Goal: Information Seeking & Learning: Learn about a topic

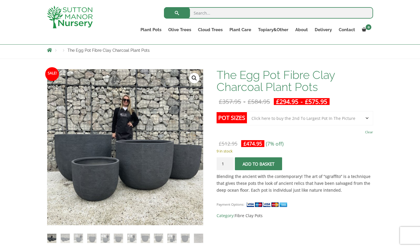
scroll to position [29, 0]
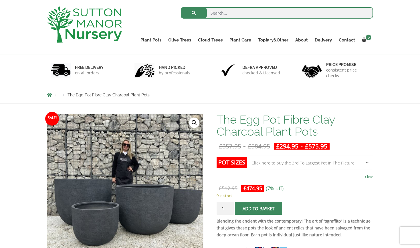
select select "Click here to buy the 3rd To Largest Pot In The Picture"
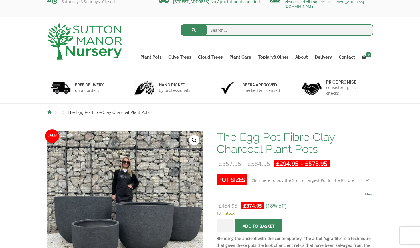
scroll to position [11, 0]
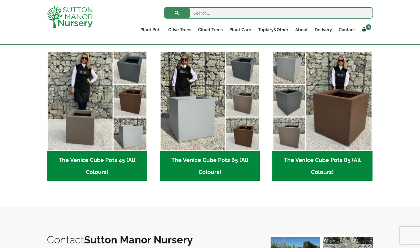
scroll to position [144, 0]
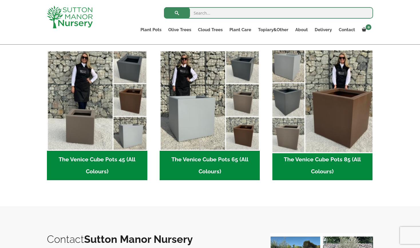
click at [321, 136] on img "Visit product category The Venice Cube Pots 85 (All Colours)" at bounding box center [322, 100] width 105 height 105
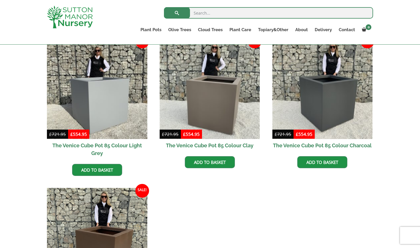
scroll to position [152, 0]
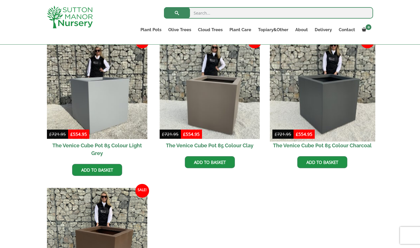
click at [321, 109] on img at bounding box center [322, 88] width 105 height 105
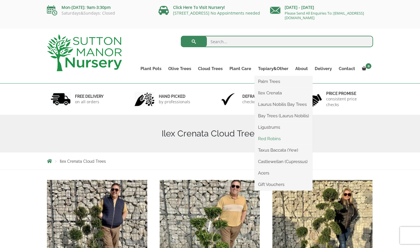
click at [275, 139] on link "Red Robins" at bounding box center [284, 138] width 58 height 9
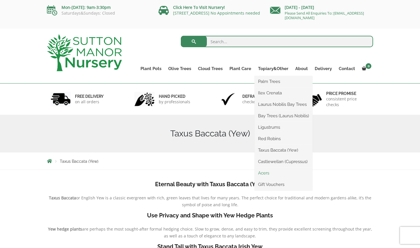
click at [265, 174] on link "Acers" at bounding box center [284, 173] width 58 height 9
